Goal: Find specific page/section: Find specific page/section

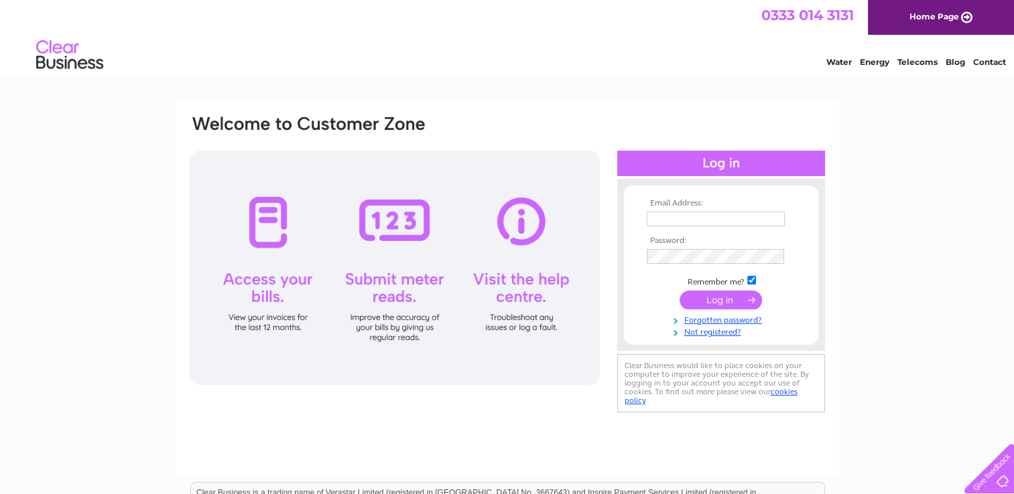
type input "williamforsyth4@gmail.com"
click at [717, 300] on input "submit" at bounding box center [720, 300] width 82 height 19
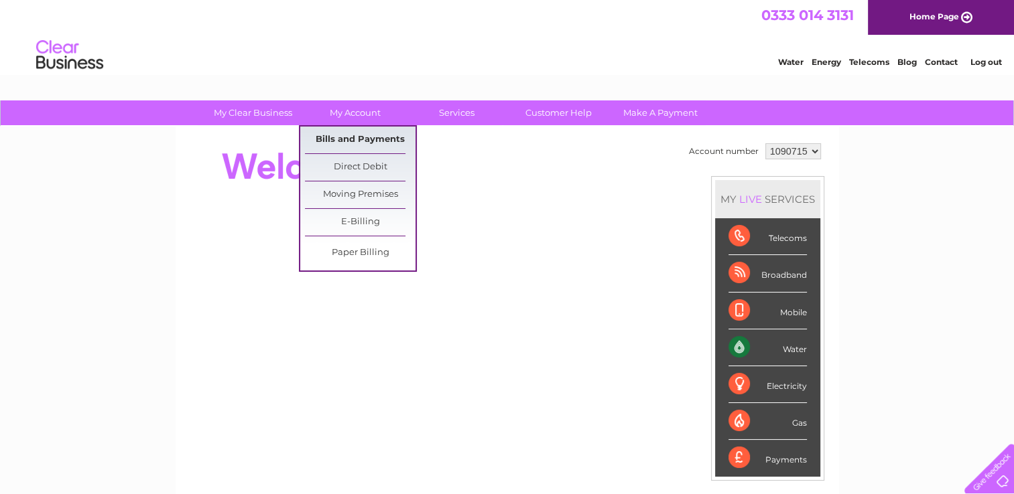
click at [354, 140] on link "Bills and Payments" at bounding box center [360, 140] width 111 height 27
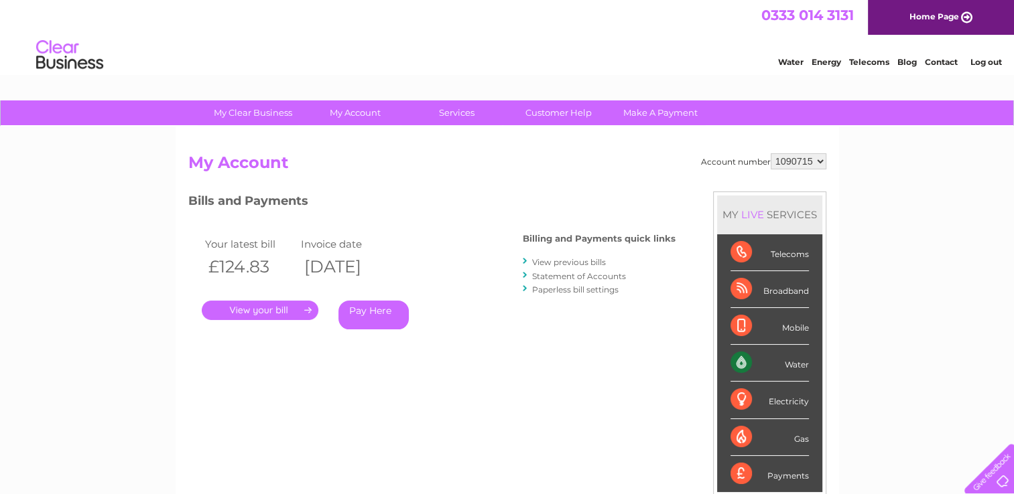
click at [289, 307] on link "." at bounding box center [260, 310] width 117 height 19
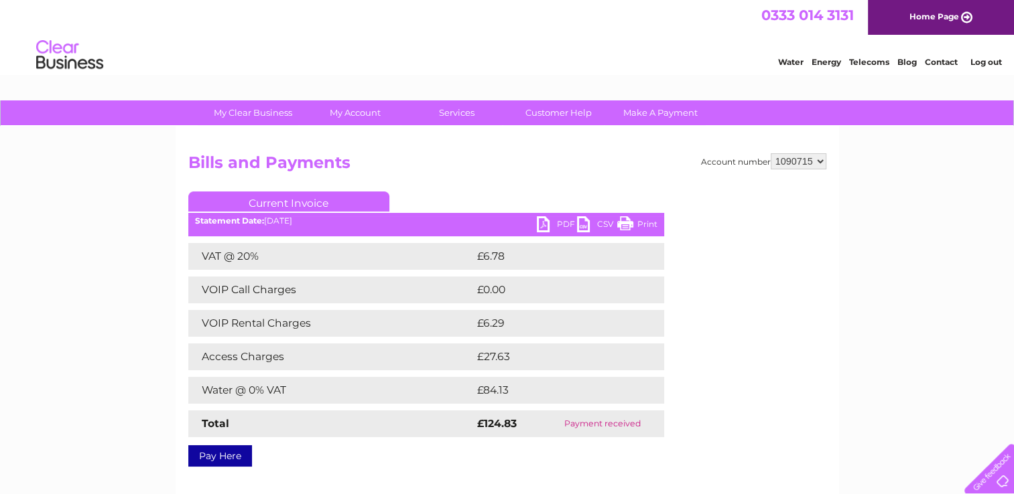
click at [625, 224] on link "Print" at bounding box center [637, 225] width 40 height 19
click at [547, 226] on link "PDF" at bounding box center [557, 225] width 40 height 19
